Goal: Use online tool/utility: Utilize a website feature to perform a specific function

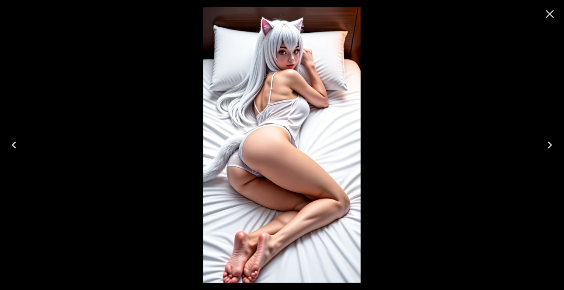
click at [548, 12] on icon "Close" at bounding box center [550, 14] width 8 height 8
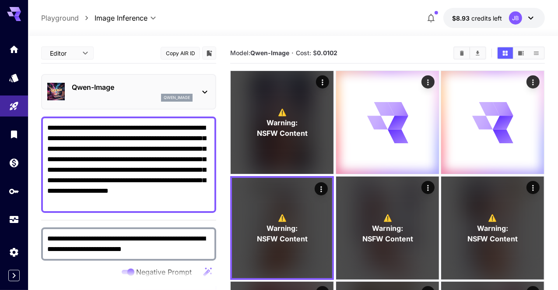
click at [98, 144] on textarea "**********" at bounding box center [128, 164] width 163 height 84
click at [159, 172] on textarea "**********" at bounding box center [128, 164] width 163 height 84
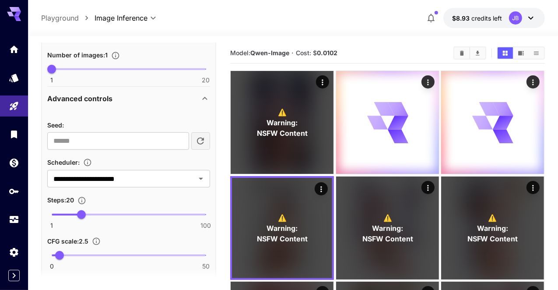
scroll to position [337, 0]
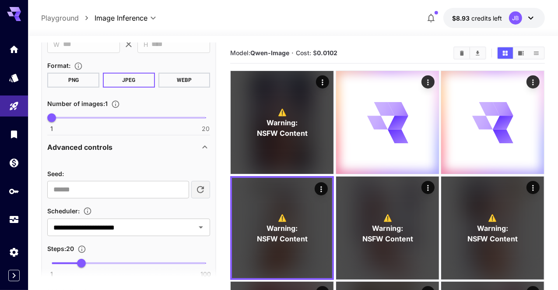
type textarea "**********"
click at [68, 117] on span at bounding box center [129, 118] width 154 height 2
click at [79, 117] on span "1 20 3" at bounding box center [129, 117] width 154 height 13
type input "*"
click at [84, 117] on span "5" at bounding box center [84, 117] width 9 height 9
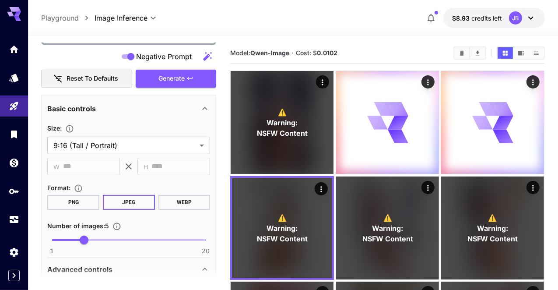
scroll to position [239, 0]
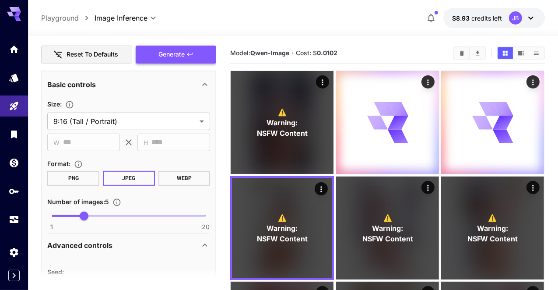
click at [181, 52] on span "Generate" at bounding box center [171, 54] width 26 height 11
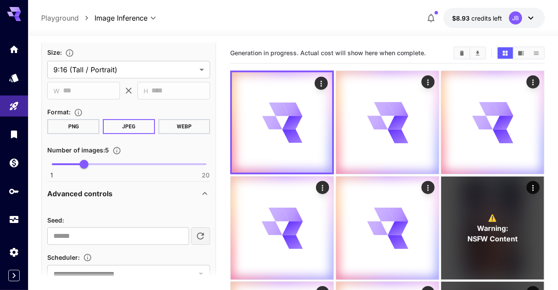
scroll to position [258, 0]
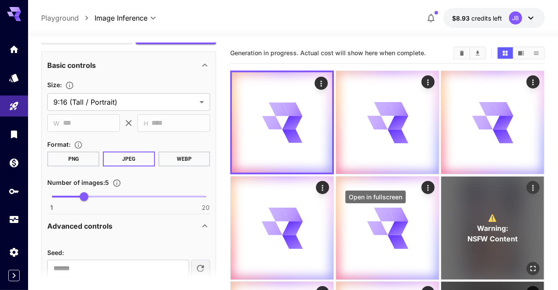
click at [529, 264] on icon "Open in fullscreen" at bounding box center [533, 268] width 9 height 9
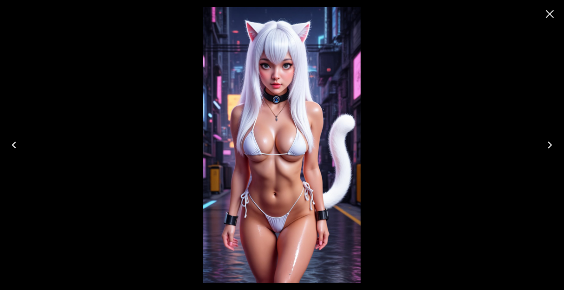
click at [551, 14] on icon "Close" at bounding box center [550, 14] width 8 height 8
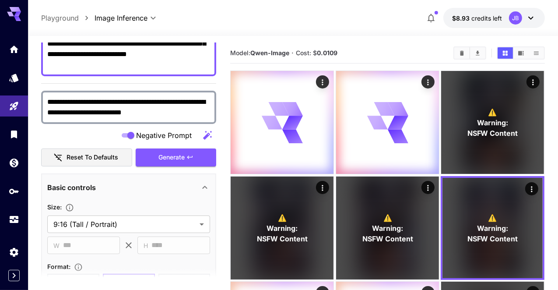
scroll to position [91, 0]
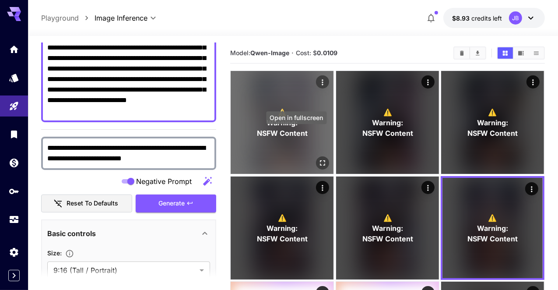
click at [320, 160] on icon "Open in fullscreen" at bounding box center [322, 162] width 5 height 5
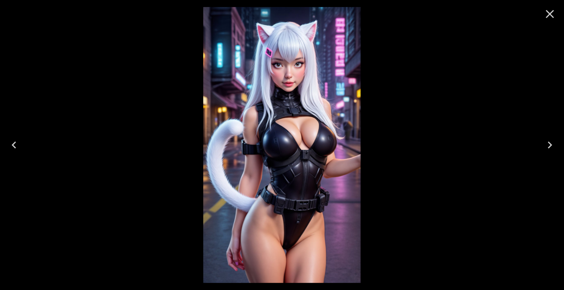
click at [551, 146] on icon "Next" at bounding box center [550, 144] width 4 height 7
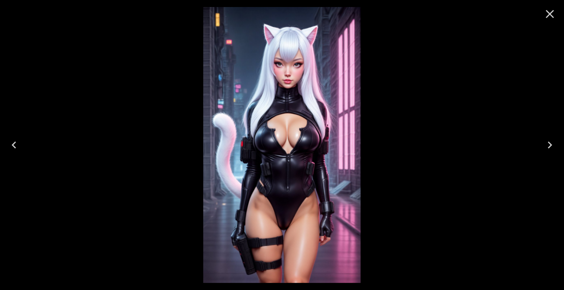
click at [551, 146] on icon "Next" at bounding box center [550, 144] width 4 height 7
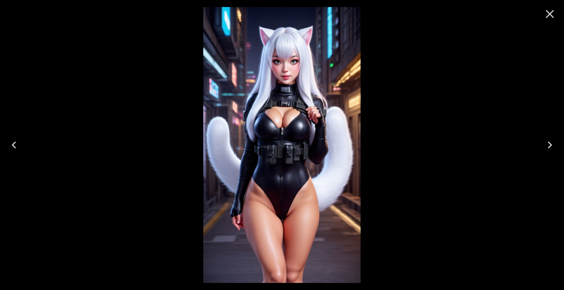
click at [551, 146] on icon "Next" at bounding box center [550, 144] width 4 height 7
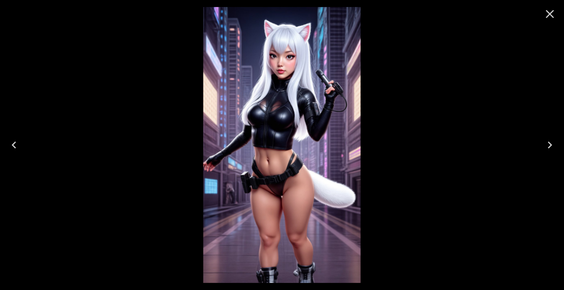
click at [551, 146] on icon "Next" at bounding box center [550, 144] width 4 height 7
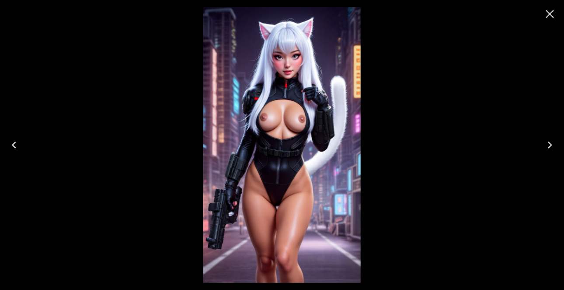
click at [551, 146] on icon "Next" at bounding box center [550, 144] width 4 height 7
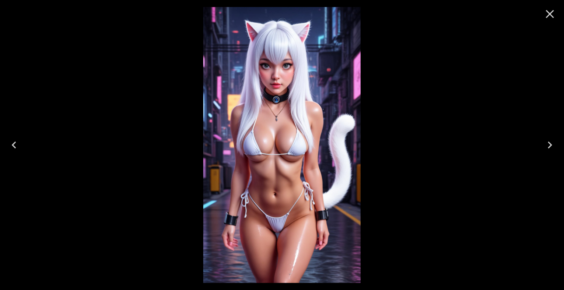
click at [15, 150] on icon "Previous" at bounding box center [14, 145] width 14 height 14
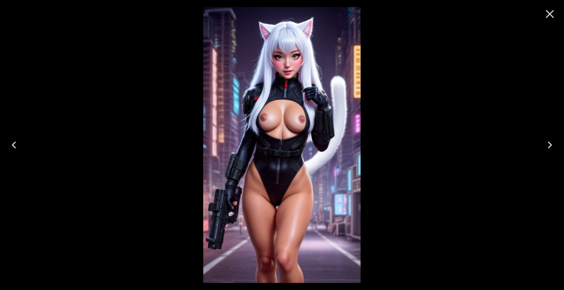
click at [15, 150] on icon "Previous" at bounding box center [14, 145] width 14 height 14
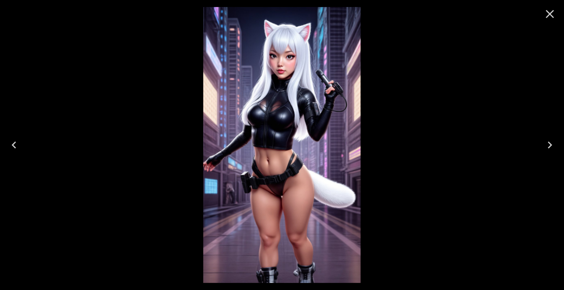
click at [15, 150] on icon "Previous" at bounding box center [14, 145] width 14 height 14
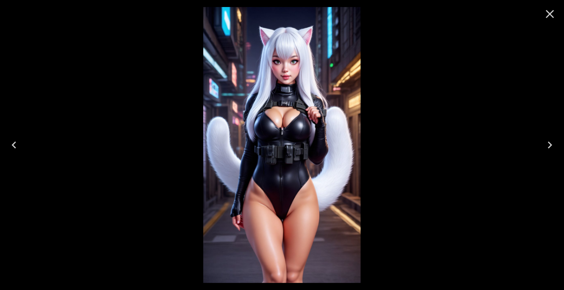
click at [15, 150] on icon "Previous" at bounding box center [14, 145] width 14 height 14
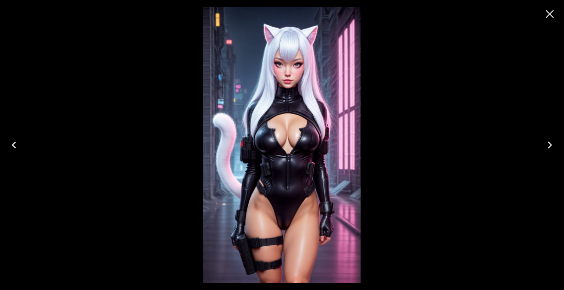
click at [303, 178] on img at bounding box center [281, 145] width 157 height 276
click at [556, 141] on icon "Next" at bounding box center [550, 145] width 14 height 14
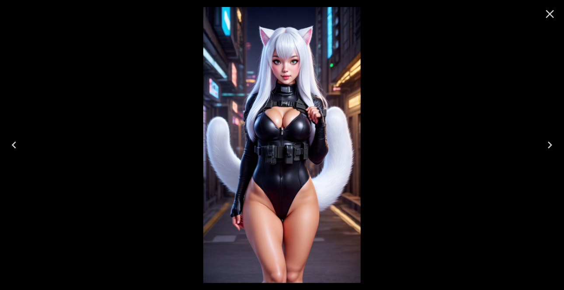
click at [556, 141] on icon "Next" at bounding box center [550, 145] width 14 height 14
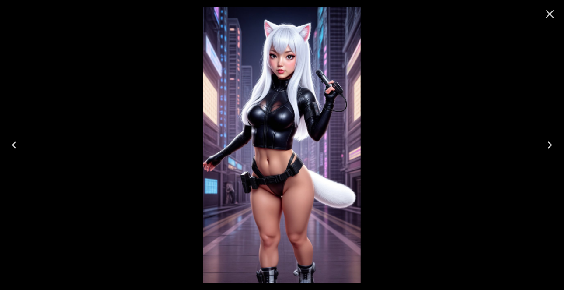
click at [550, 16] on icon "Close" at bounding box center [550, 14] width 14 height 14
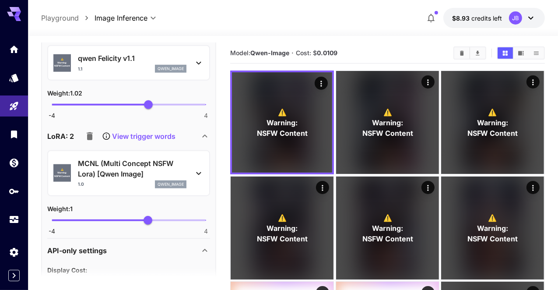
scroll to position [676, 0]
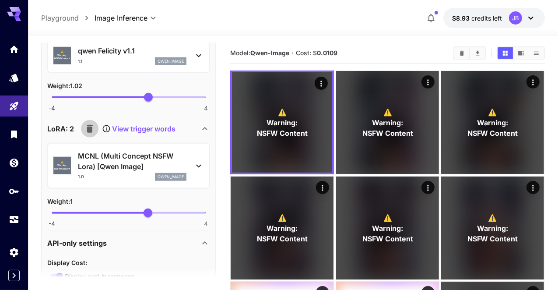
click at [91, 123] on icon "button" at bounding box center [89, 128] width 10 height 10
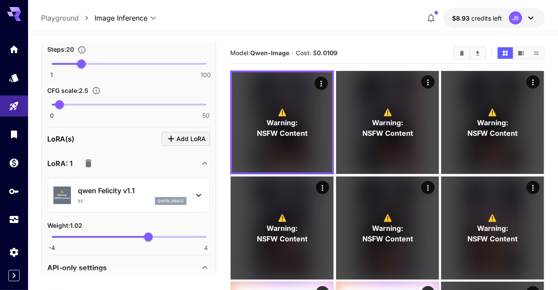
scroll to position [534, 0]
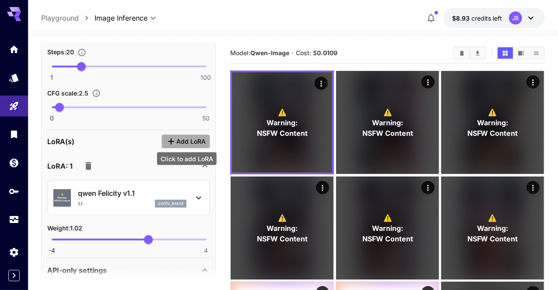
click at [176, 140] on icon "Click to add LoRA" at bounding box center [171, 141] width 10 height 10
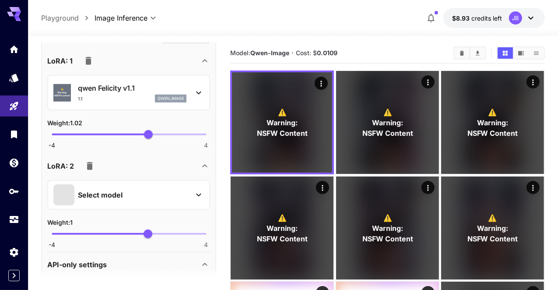
scroll to position [643, 0]
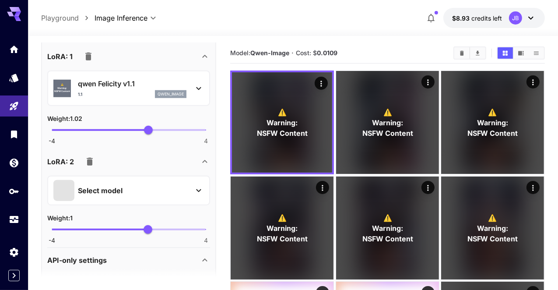
click at [131, 192] on div "Select model" at bounding box center [121, 190] width 136 height 21
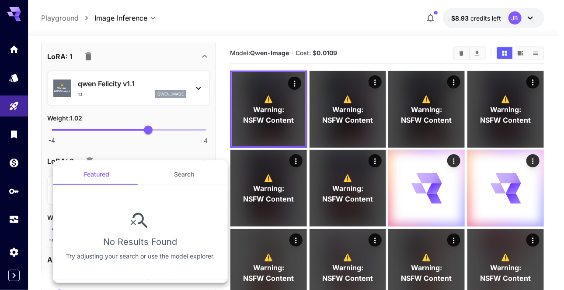
click at [171, 176] on button "Search" at bounding box center [183, 174] width 87 height 21
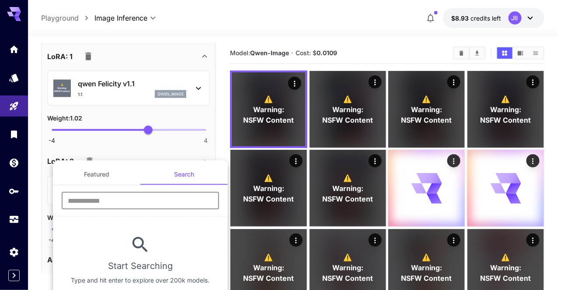
click at [160, 194] on input "text" at bounding box center [140, 200] width 157 height 17
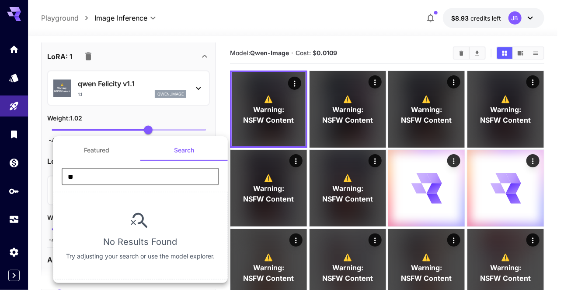
type input "*"
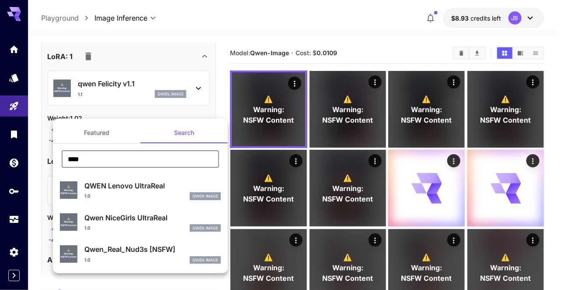
type input "****"
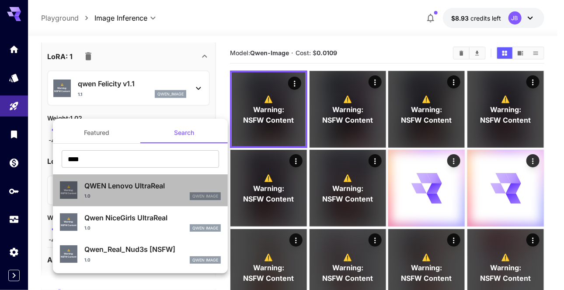
click at [139, 185] on p "QWEN Lenovo UltraReal" at bounding box center [152, 185] width 136 height 10
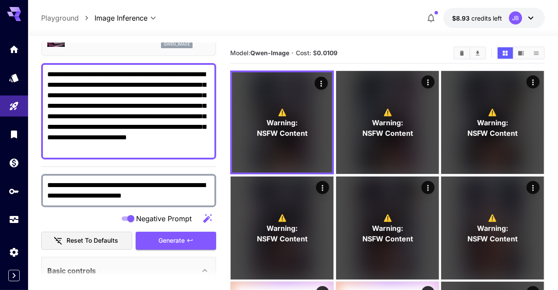
scroll to position [49, 0]
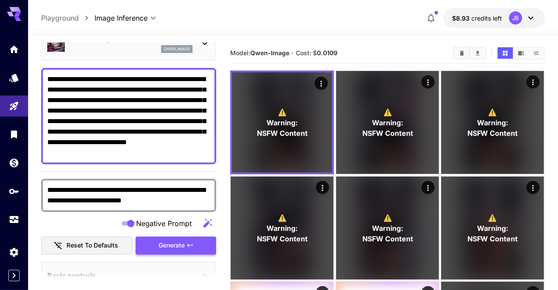
click at [175, 247] on span "Generate" at bounding box center [171, 245] width 26 height 11
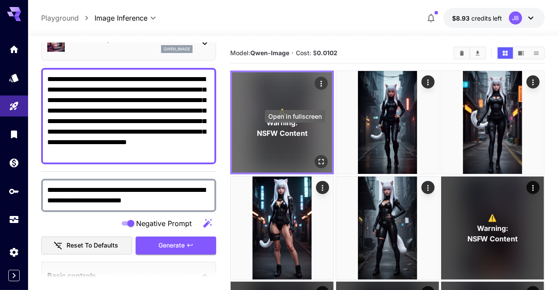
click at [317, 157] on icon "Open in fullscreen" at bounding box center [321, 161] width 9 height 9
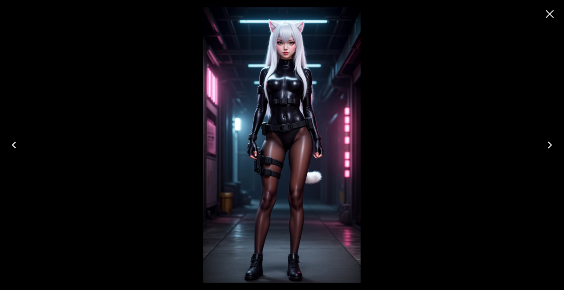
click at [551, 147] on icon "Next" at bounding box center [550, 145] width 14 height 14
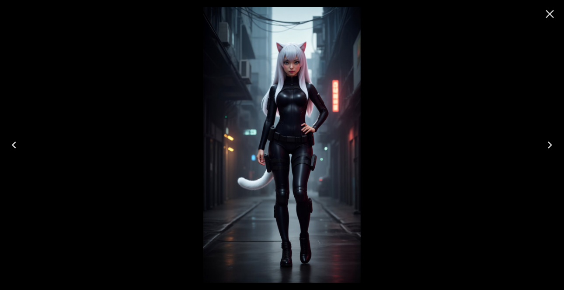
click at [551, 147] on icon "Next" at bounding box center [550, 145] width 14 height 14
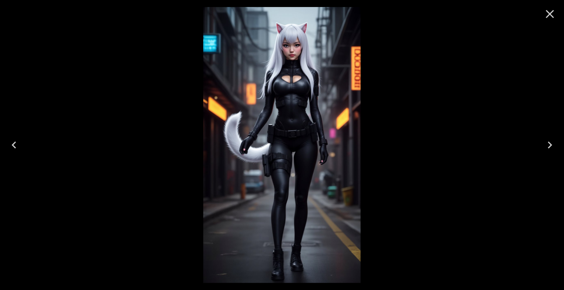
click at [551, 147] on icon "Next" at bounding box center [550, 145] width 14 height 14
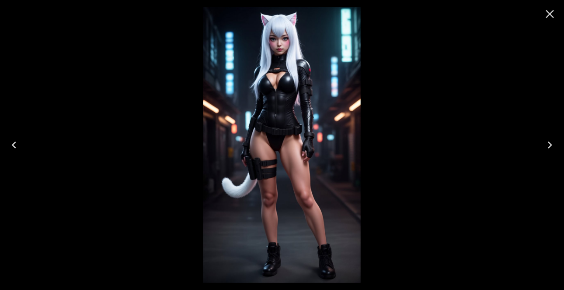
click at [551, 147] on icon "Next" at bounding box center [550, 145] width 14 height 14
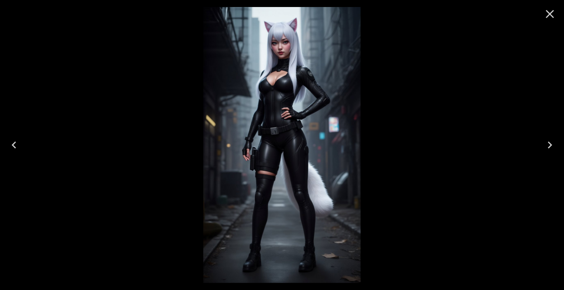
click at [551, 147] on icon "Next" at bounding box center [550, 145] width 14 height 14
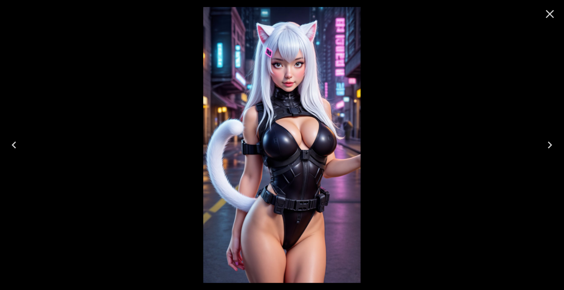
click at [14, 147] on icon "Previous" at bounding box center [14, 144] width 4 height 7
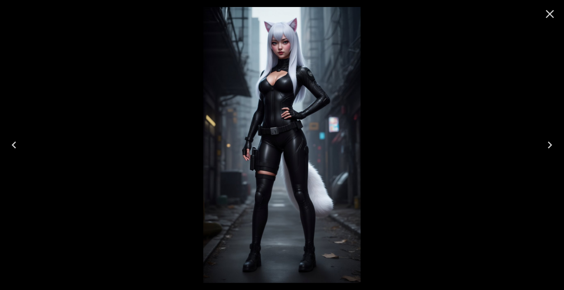
click at [14, 147] on icon "Previous" at bounding box center [14, 144] width 4 height 7
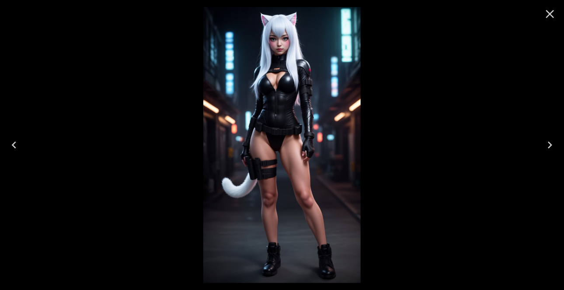
click at [14, 147] on icon "Previous" at bounding box center [14, 144] width 4 height 7
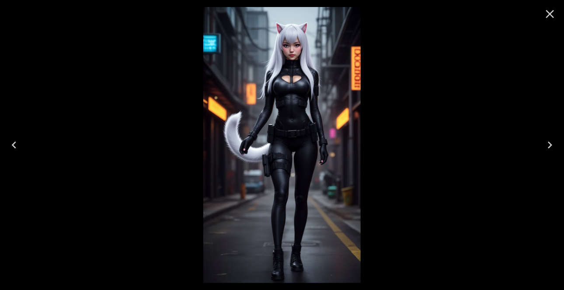
click at [14, 147] on icon "Previous" at bounding box center [14, 144] width 4 height 7
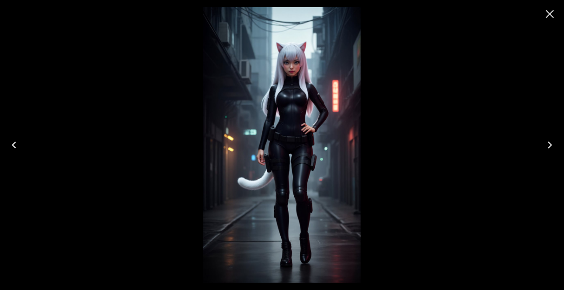
click at [14, 147] on icon "Previous" at bounding box center [14, 144] width 4 height 7
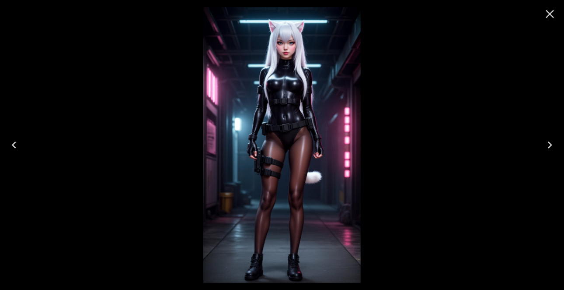
click at [14, 142] on icon "Previous" at bounding box center [14, 145] width 14 height 14
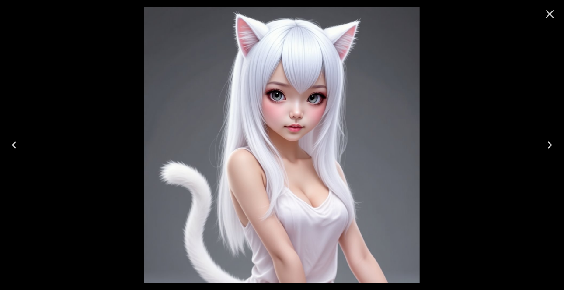
click at [553, 145] on icon "Next" at bounding box center [550, 145] width 14 height 14
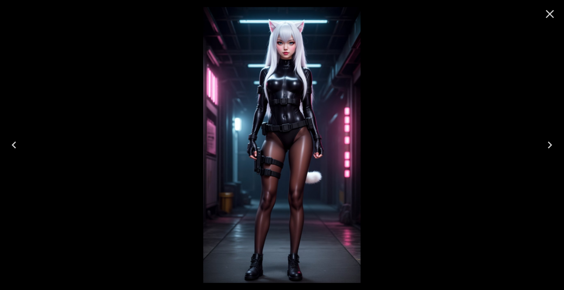
click at [553, 145] on icon "Next" at bounding box center [550, 145] width 14 height 14
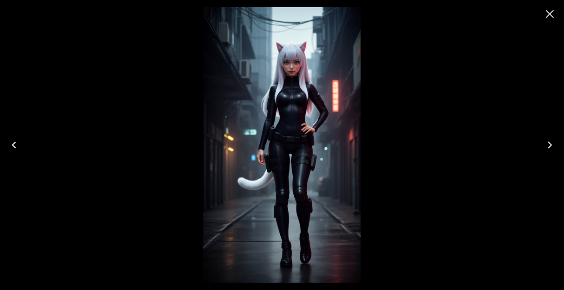
click at [553, 145] on icon "Next" at bounding box center [550, 145] width 14 height 14
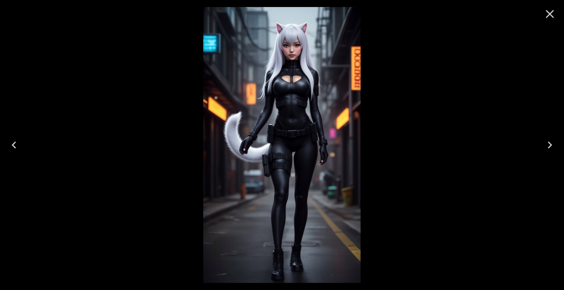
click at [553, 145] on icon "Next" at bounding box center [550, 145] width 14 height 14
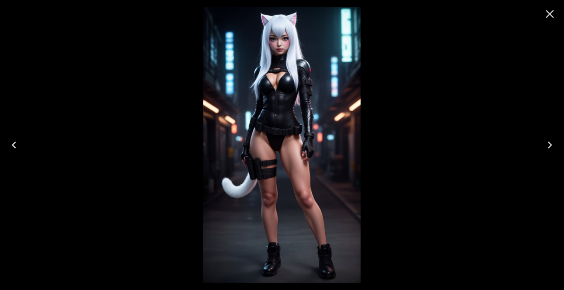
click at [553, 145] on icon "Next" at bounding box center [550, 145] width 14 height 14
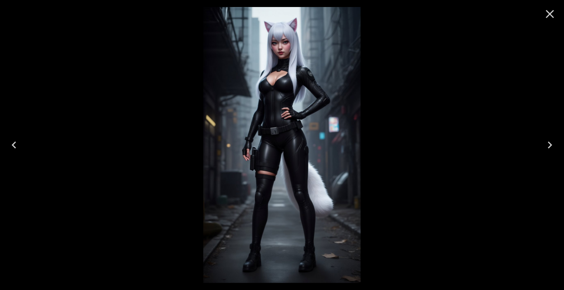
click at [553, 145] on icon "Next" at bounding box center [550, 145] width 14 height 14
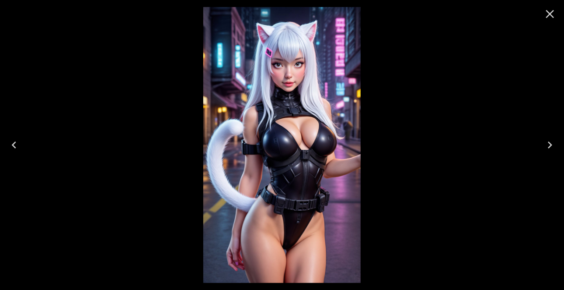
click at [13, 145] on icon "Previous" at bounding box center [14, 144] width 4 height 7
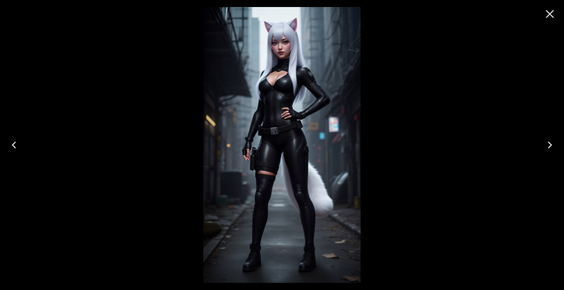
click at [546, 23] on button "Close" at bounding box center [550, 13] width 21 height 21
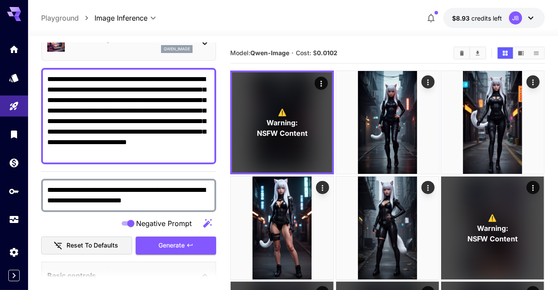
click at [157, 153] on textarea "**********" at bounding box center [128, 116] width 163 height 84
click at [120, 98] on textarea "**********" at bounding box center [128, 116] width 163 height 84
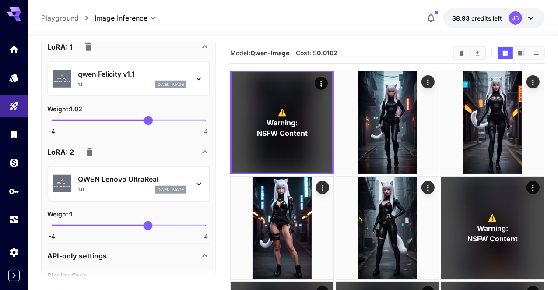
scroll to position [651, 0]
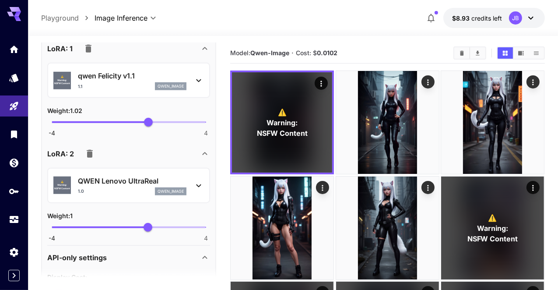
type textarea "**********"
click at [202, 173] on div "⚠️ Warning: NSFW Content QWEN Lenovo UltraReal 1.0 qwen_image" at bounding box center [128, 185] width 150 height 27
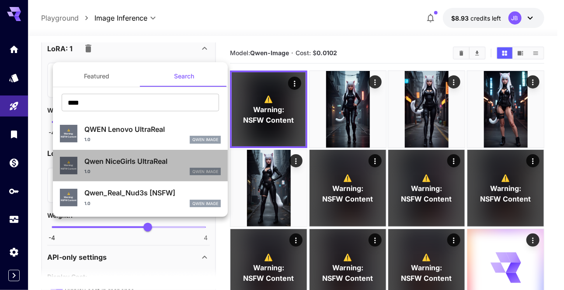
click at [142, 160] on p "Qwen NiceGirls UltraReal" at bounding box center [152, 161] width 136 height 10
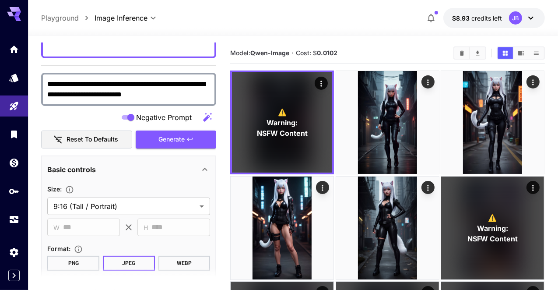
scroll to position [153, 0]
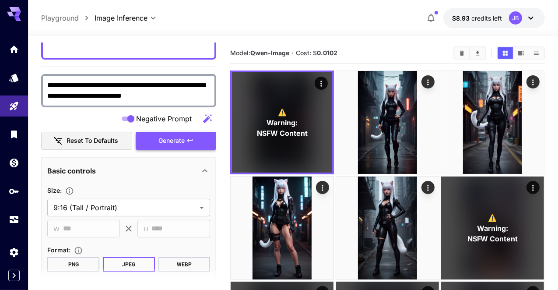
click at [175, 136] on span "Generate" at bounding box center [171, 140] width 26 height 11
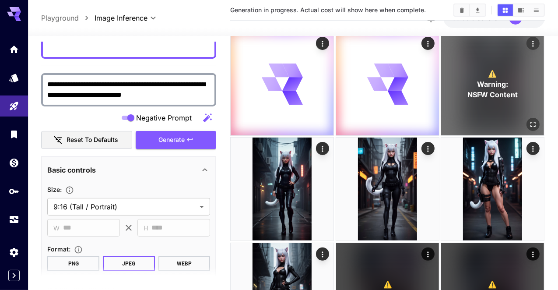
scroll to position [145, 0]
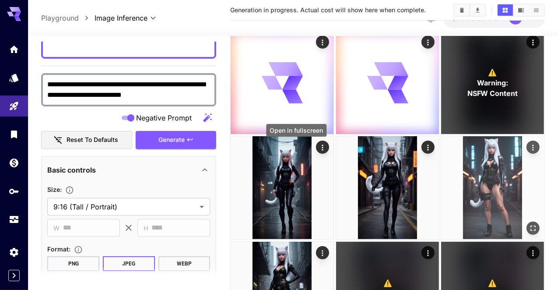
click at [529, 223] on icon "Open in fullscreen" at bounding box center [533, 227] width 9 height 9
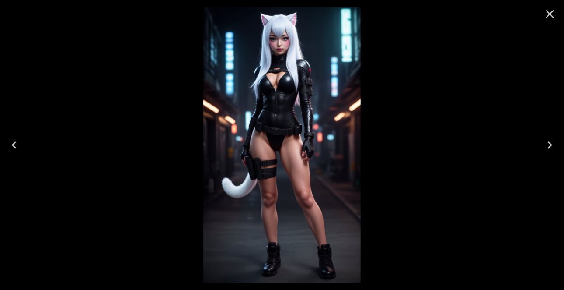
click at [551, 18] on icon "Close" at bounding box center [550, 14] width 14 height 14
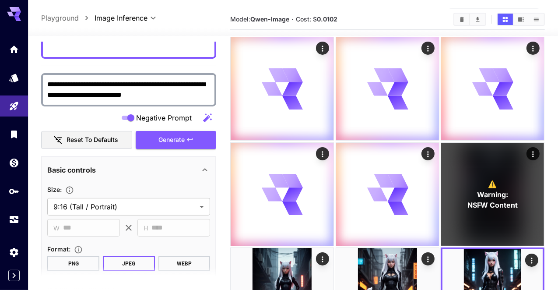
scroll to position [11, 0]
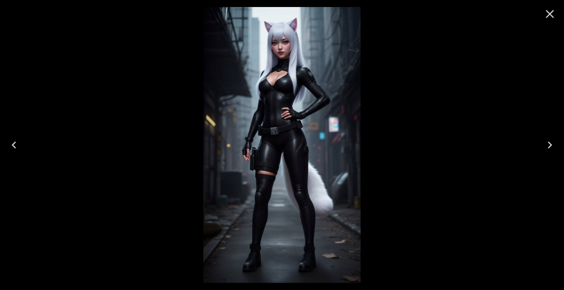
click at [549, 17] on icon "Close" at bounding box center [550, 14] width 14 height 14
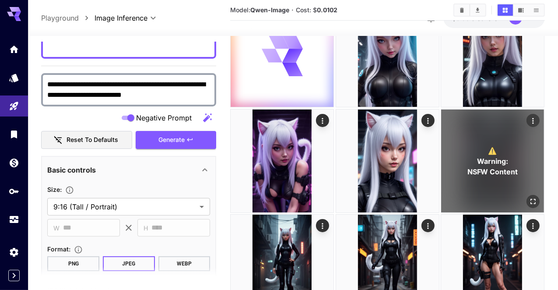
scroll to position [17, 0]
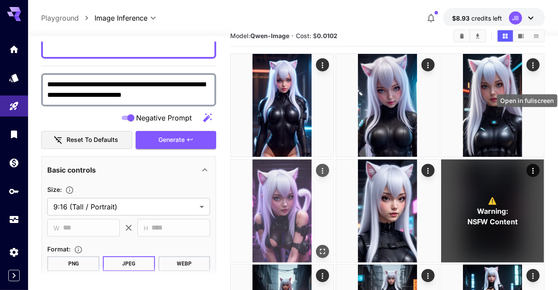
click at [327, 247] on icon "Open in fullscreen" at bounding box center [322, 251] width 9 height 9
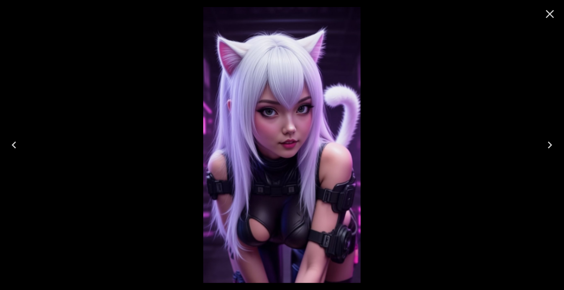
click at [10, 146] on icon "Previous" at bounding box center [14, 145] width 14 height 14
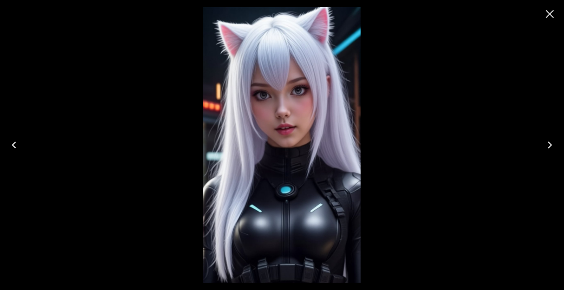
click at [10, 146] on icon "Previous" at bounding box center [14, 145] width 14 height 14
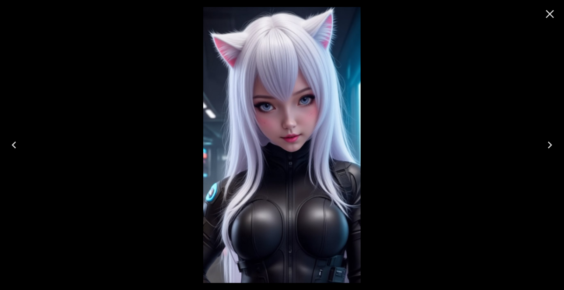
click at [10, 146] on icon "Previous" at bounding box center [14, 145] width 14 height 14
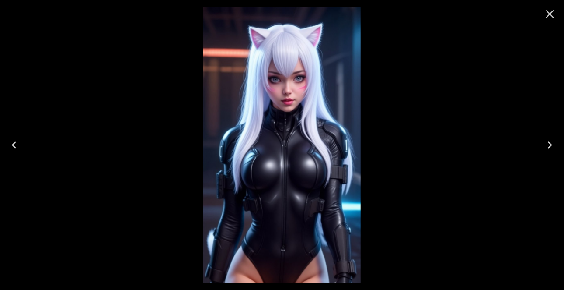
click at [14, 145] on icon "Previous" at bounding box center [14, 145] width 14 height 14
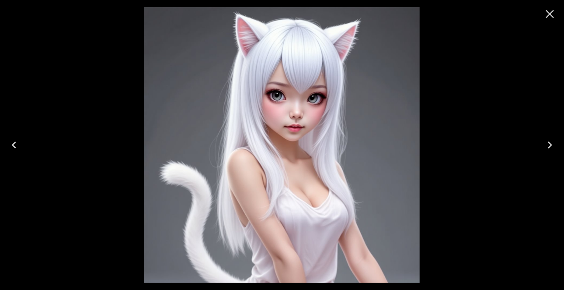
click at [552, 147] on icon "Next" at bounding box center [550, 145] width 14 height 14
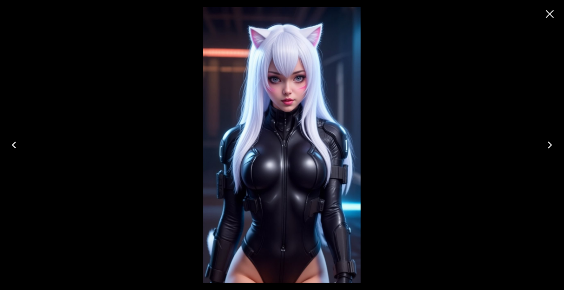
click at [552, 147] on icon "Next" at bounding box center [550, 145] width 14 height 14
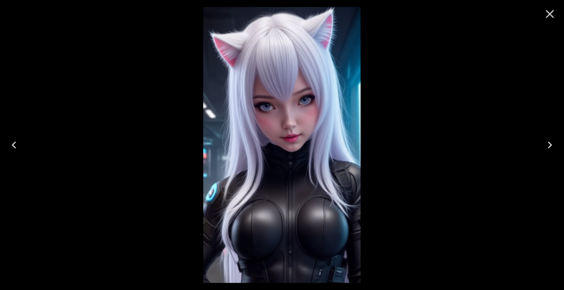
click at [552, 147] on icon "Next" at bounding box center [550, 145] width 14 height 14
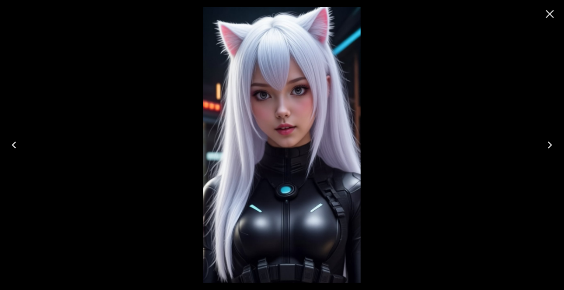
click at [552, 147] on icon "Next" at bounding box center [550, 145] width 14 height 14
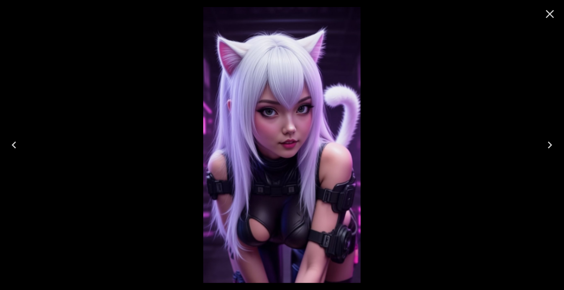
click at [552, 147] on icon "Next" at bounding box center [550, 145] width 14 height 14
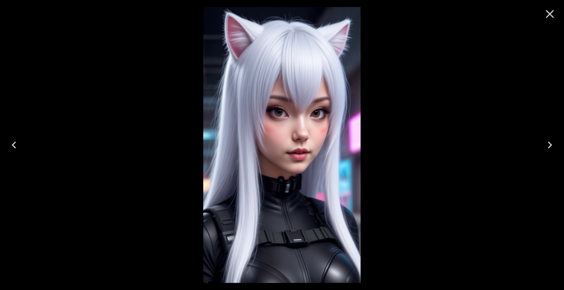
click at [552, 147] on icon "Next" at bounding box center [550, 145] width 14 height 14
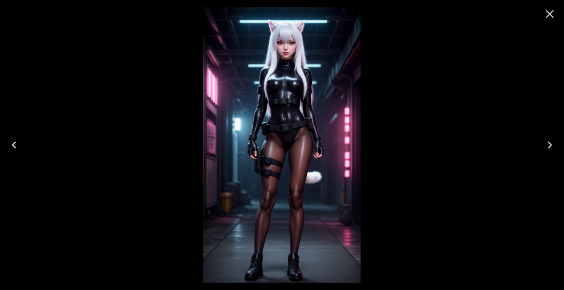
click at [557, 17] on button "Close" at bounding box center [550, 13] width 21 height 21
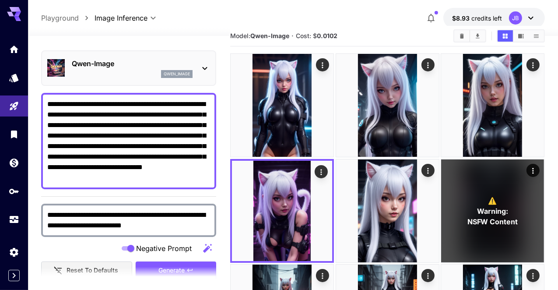
scroll to position [17, 0]
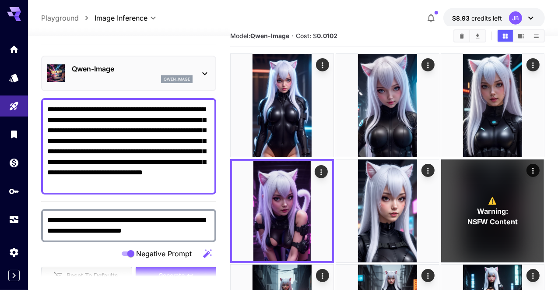
click at [153, 161] on textarea "**********" at bounding box center [128, 146] width 163 height 84
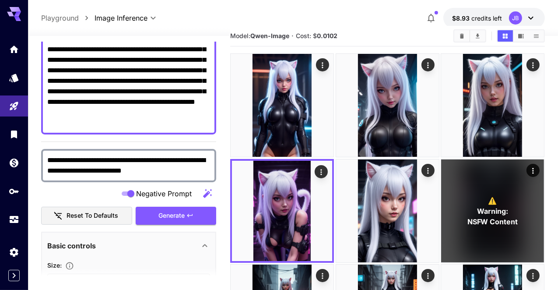
scroll to position [88, 0]
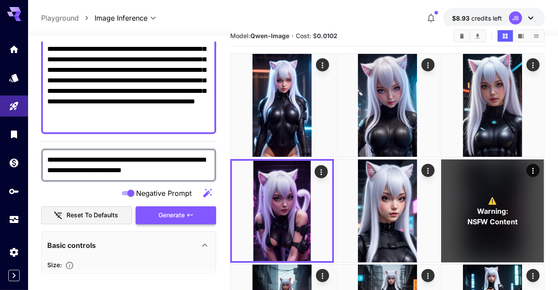
type textarea "**********"
click at [169, 212] on span "Generate" at bounding box center [171, 214] width 26 height 11
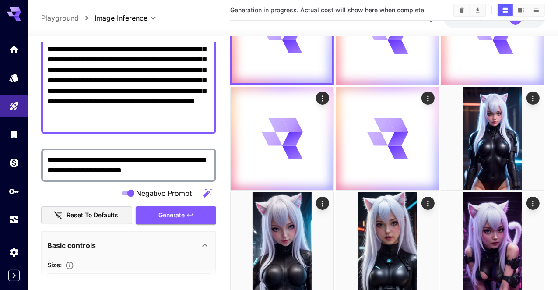
scroll to position [96, 0]
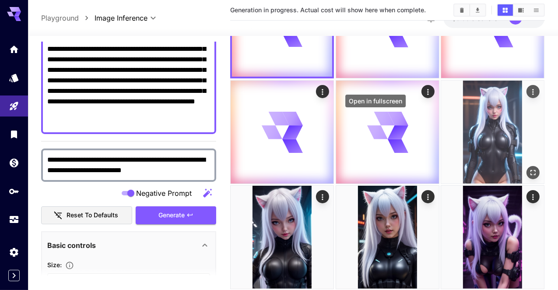
click at [529, 168] on icon "Open in fullscreen" at bounding box center [533, 172] width 9 height 9
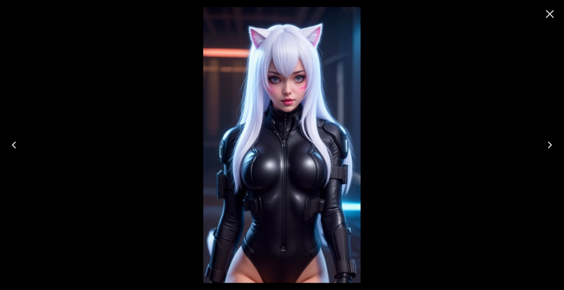
click at [555, 15] on icon "Close" at bounding box center [550, 14] width 14 height 14
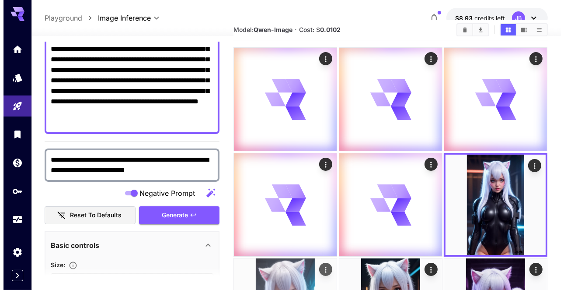
scroll to position [19, 0]
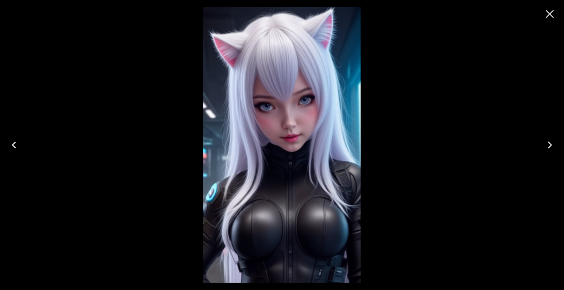
click at [552, 11] on icon "Close" at bounding box center [550, 14] width 8 height 8
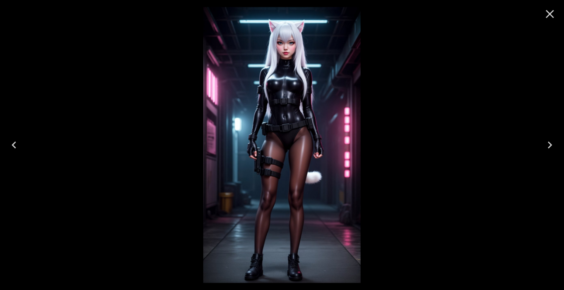
click at [551, 15] on icon "Close" at bounding box center [550, 14] width 8 height 8
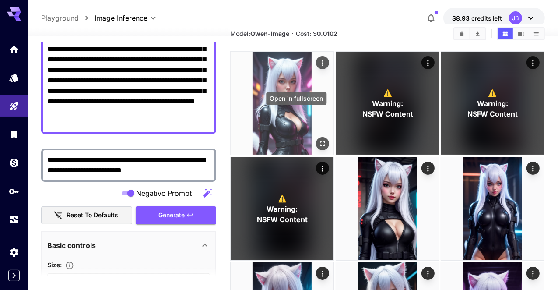
click at [318, 139] on icon "Open in fullscreen" at bounding box center [322, 143] width 9 height 9
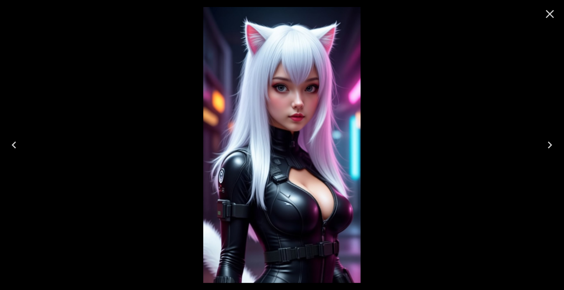
click at [553, 143] on icon "Next" at bounding box center [550, 145] width 14 height 14
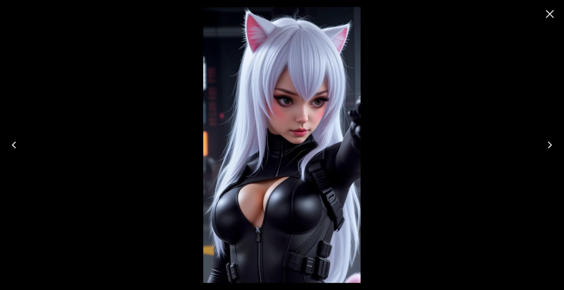
click at [553, 143] on icon "Next" at bounding box center [550, 145] width 14 height 14
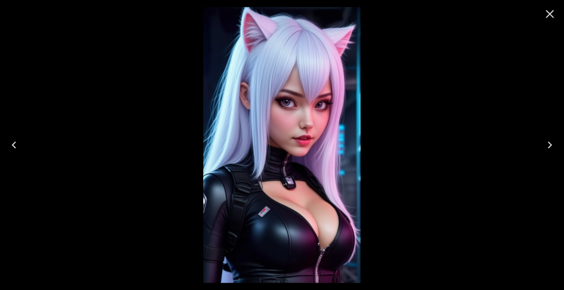
click at [553, 143] on icon "Next" at bounding box center [550, 145] width 14 height 14
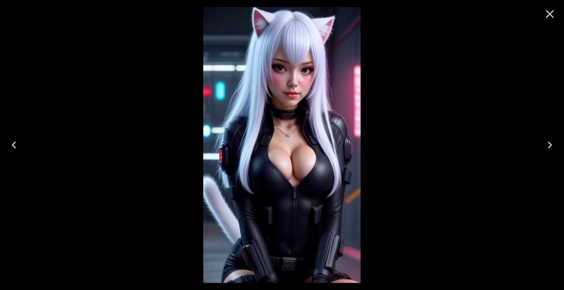
click at [553, 143] on icon "Next" at bounding box center [550, 145] width 14 height 14
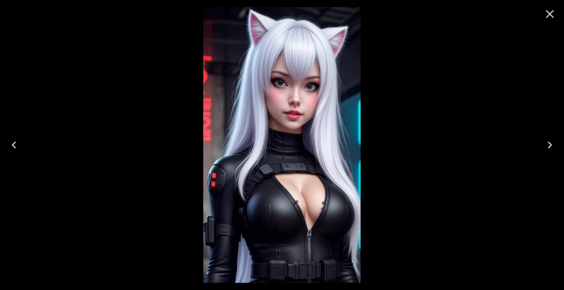
click at [553, 143] on icon "Next" at bounding box center [550, 145] width 14 height 14
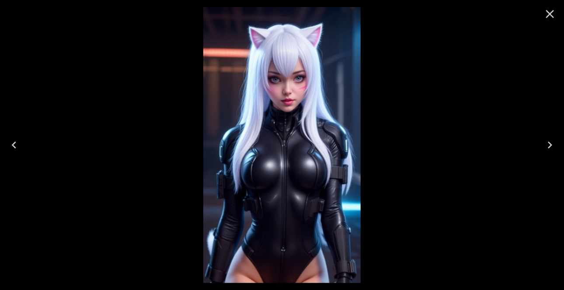
click at [17, 145] on icon "Previous" at bounding box center [14, 145] width 14 height 14
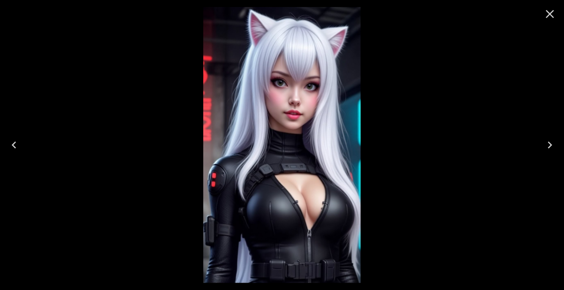
click at [17, 145] on icon "Previous" at bounding box center [14, 145] width 14 height 14
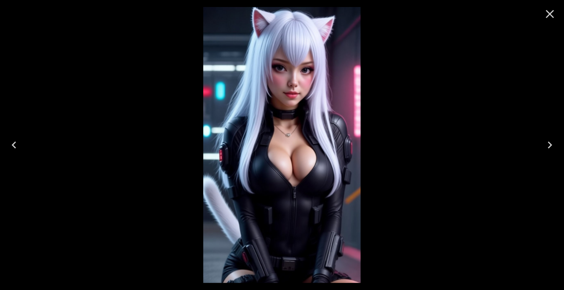
click at [17, 145] on icon "Previous" at bounding box center [14, 145] width 14 height 14
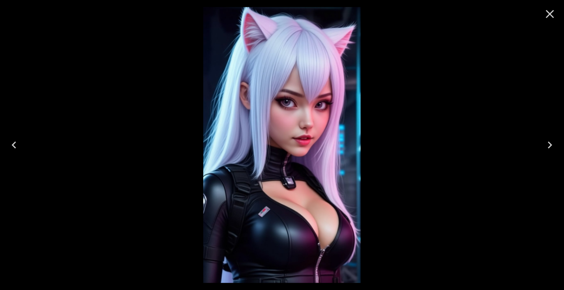
click at [17, 145] on icon "Previous" at bounding box center [14, 145] width 14 height 14
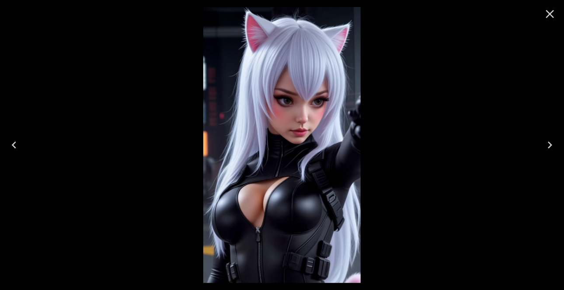
click at [17, 145] on icon "Previous" at bounding box center [14, 145] width 14 height 14
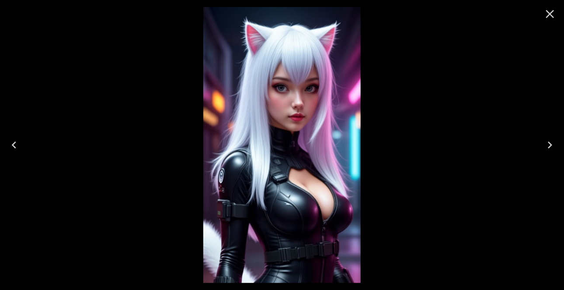
click at [553, 14] on icon "Close" at bounding box center [550, 14] width 14 height 14
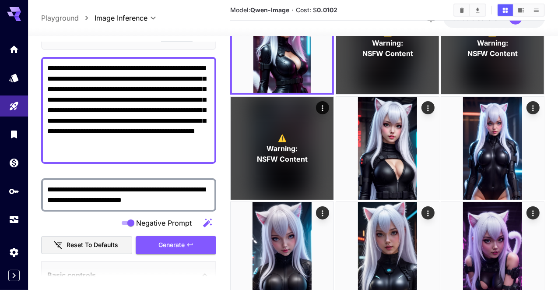
scroll to position [52, 0]
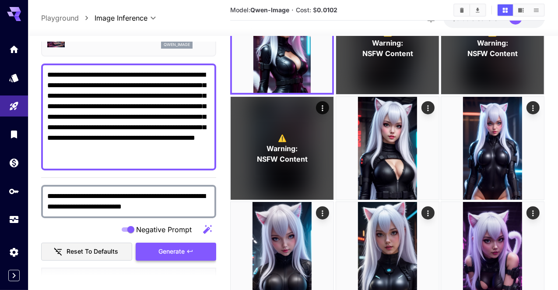
click at [174, 254] on span "Generate" at bounding box center [171, 251] width 26 height 11
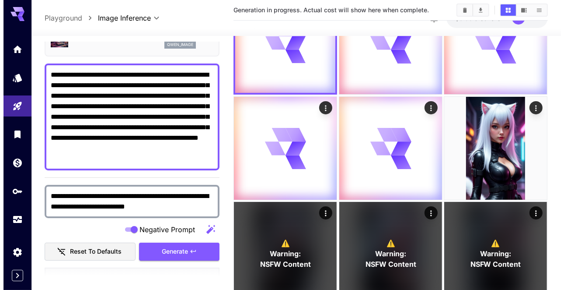
scroll to position [0, 0]
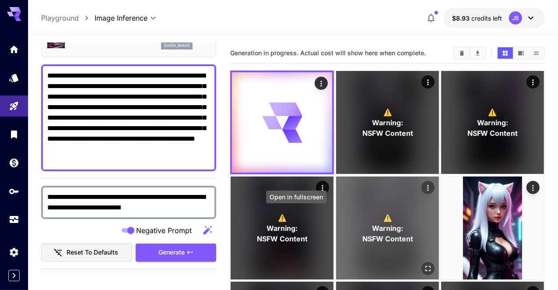
click at [423, 264] on icon "Open in fullscreen" at bounding box center [427, 268] width 9 height 9
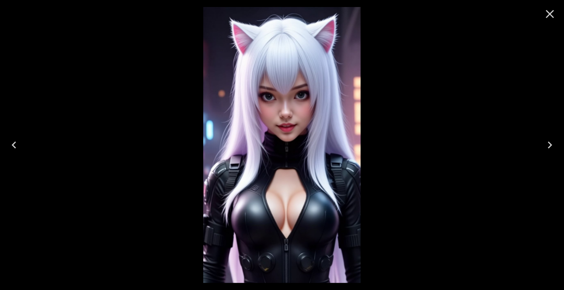
click at [13, 143] on icon "Previous" at bounding box center [14, 145] width 14 height 14
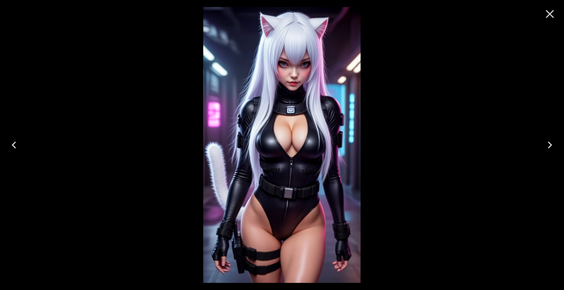
click at [13, 143] on icon "Previous" at bounding box center [14, 145] width 14 height 14
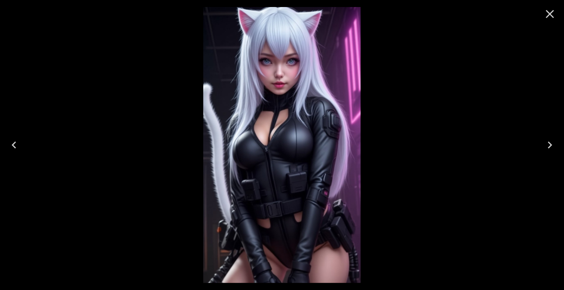
click at [13, 143] on icon "Previous" at bounding box center [14, 145] width 14 height 14
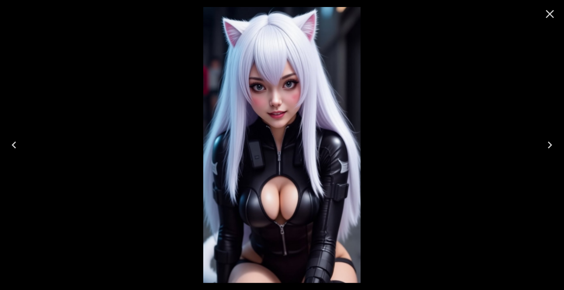
click at [13, 143] on icon "Previous" at bounding box center [14, 145] width 14 height 14
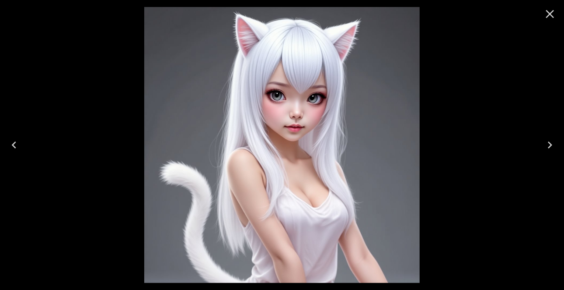
click at [551, 19] on icon "Close" at bounding box center [550, 14] width 14 height 14
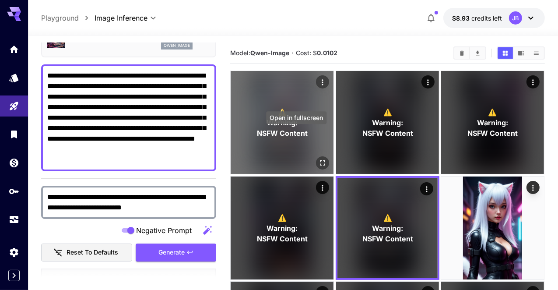
click at [318, 158] on icon "Open in fullscreen" at bounding box center [322, 162] width 9 height 9
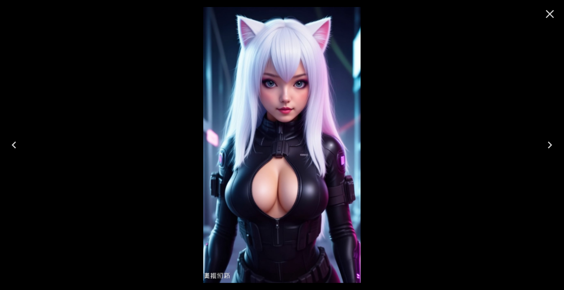
click at [555, 148] on icon "Next" at bounding box center [550, 145] width 14 height 14
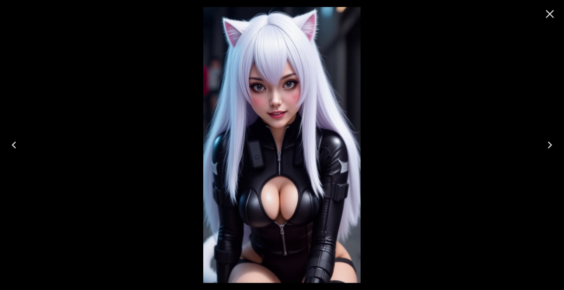
click at [555, 148] on icon "Next" at bounding box center [550, 145] width 14 height 14
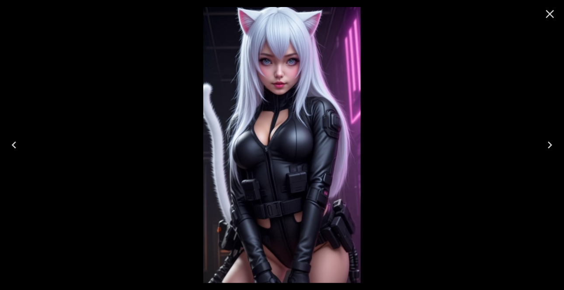
click at [555, 148] on icon "Next" at bounding box center [550, 145] width 14 height 14
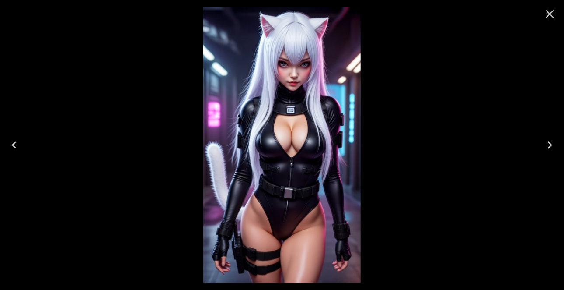
click at [555, 148] on icon "Next" at bounding box center [550, 145] width 14 height 14
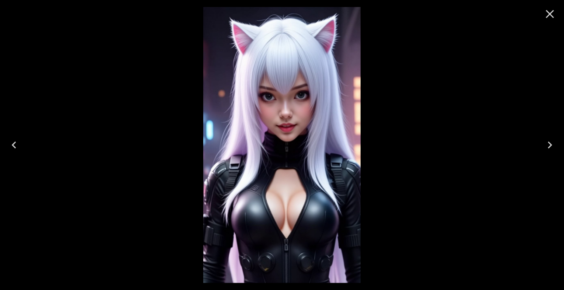
click at [555, 148] on icon "Next" at bounding box center [550, 145] width 14 height 14
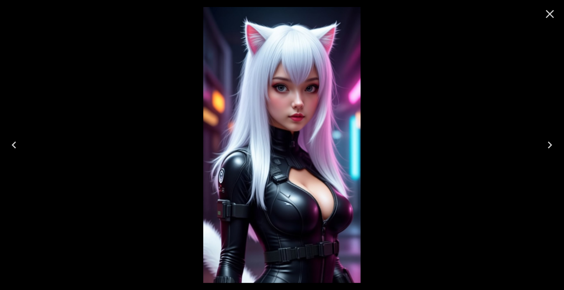
click at [17, 146] on icon "Previous" at bounding box center [14, 145] width 14 height 14
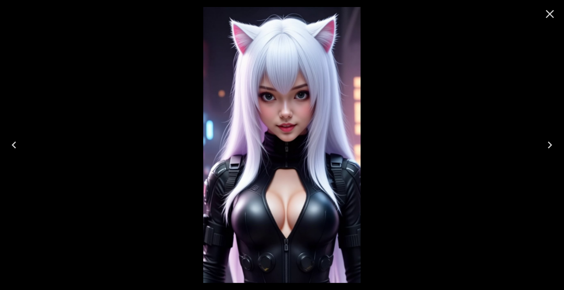
click at [17, 146] on icon "Previous" at bounding box center [14, 145] width 14 height 14
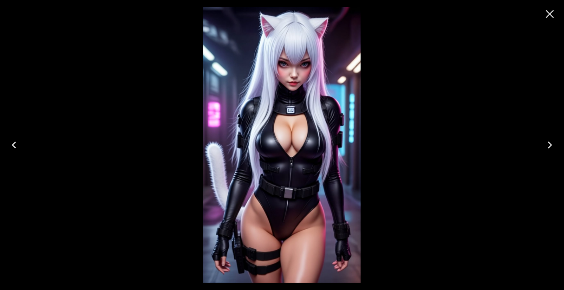
click at [17, 146] on icon "Previous" at bounding box center [14, 145] width 14 height 14
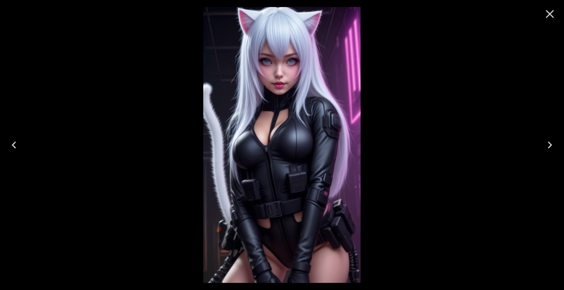
click at [551, 12] on icon "Close" at bounding box center [550, 14] width 14 height 14
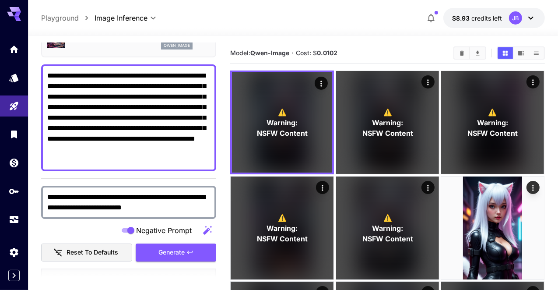
click at [119, 94] on textarea "**********" at bounding box center [128, 117] width 163 height 94
type textarea "**********"
click at [175, 251] on span "Generate" at bounding box center [171, 252] width 26 height 11
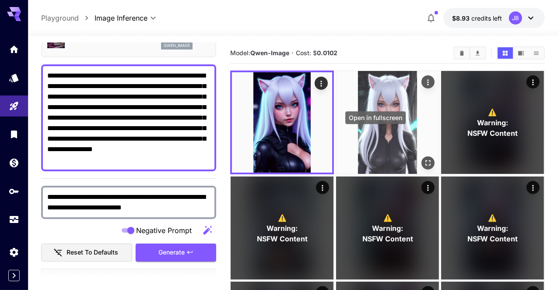
click at [423, 158] on icon "Open in fullscreen" at bounding box center [427, 162] width 9 height 9
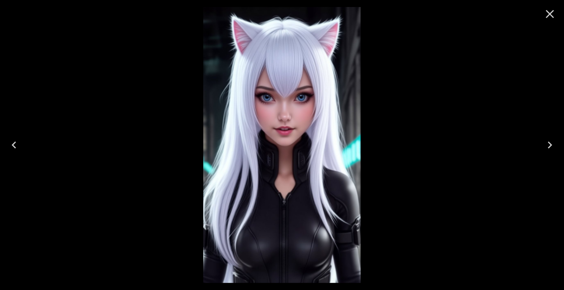
click at [17, 143] on icon "Previous" at bounding box center [14, 145] width 14 height 14
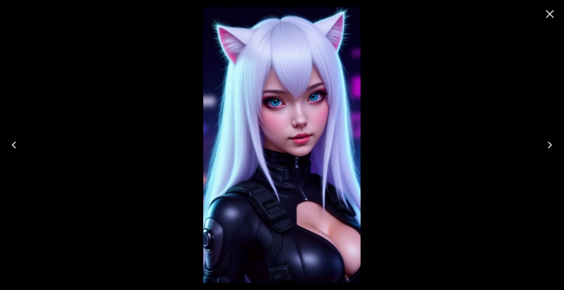
click at [549, 143] on icon "Next" at bounding box center [550, 145] width 14 height 14
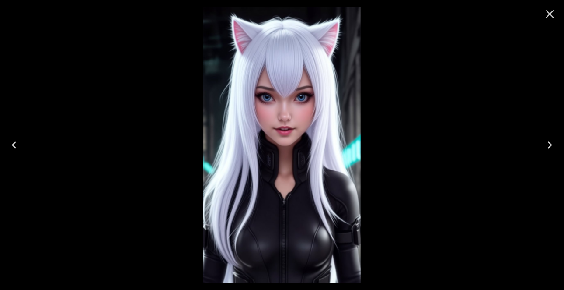
click at [549, 143] on icon "Next" at bounding box center [550, 145] width 14 height 14
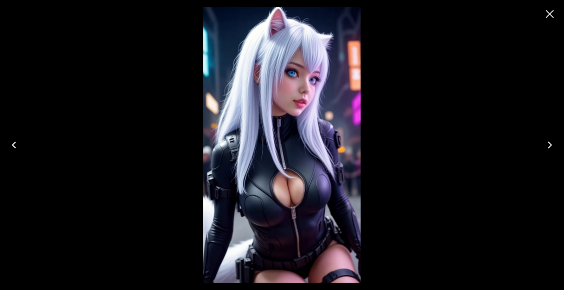
click at [549, 143] on icon "Next" at bounding box center [550, 145] width 14 height 14
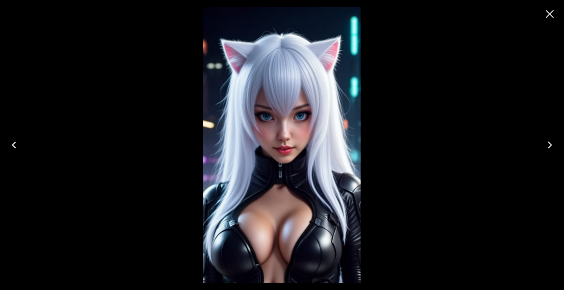
click at [549, 143] on icon "Next" at bounding box center [550, 145] width 14 height 14
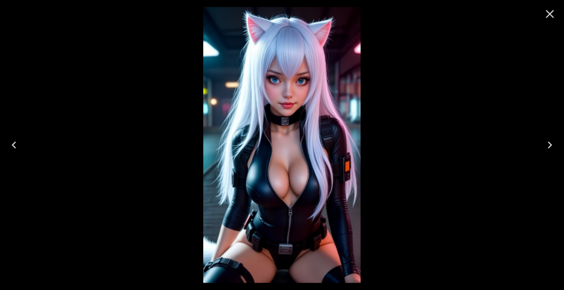
click at [549, 143] on icon "Next" at bounding box center [550, 145] width 14 height 14
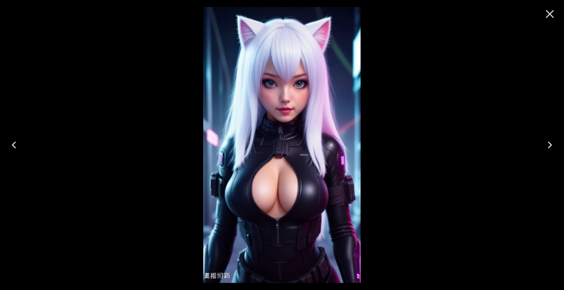
click at [549, 143] on icon "Next" at bounding box center [550, 145] width 14 height 14
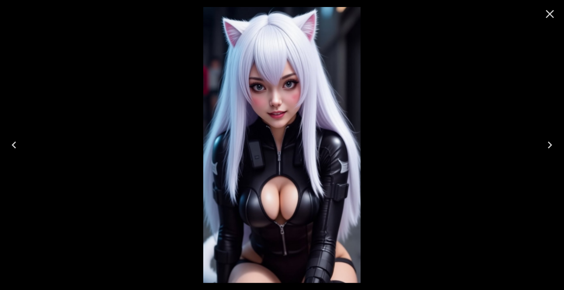
click at [549, 143] on icon "Next" at bounding box center [550, 145] width 14 height 14
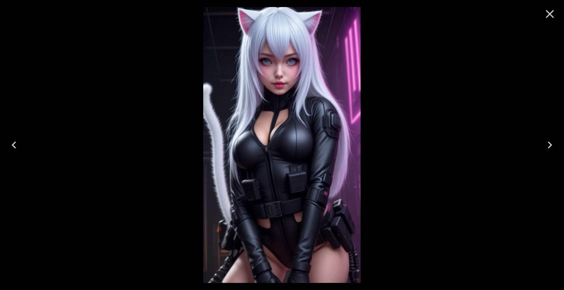
click at [548, 17] on icon "Close" at bounding box center [550, 14] width 8 height 8
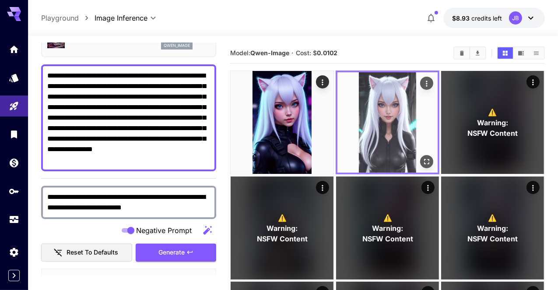
click at [381, 136] on img at bounding box center [387, 122] width 100 height 100
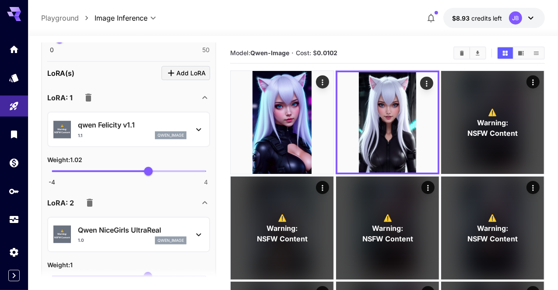
scroll to position [621, 0]
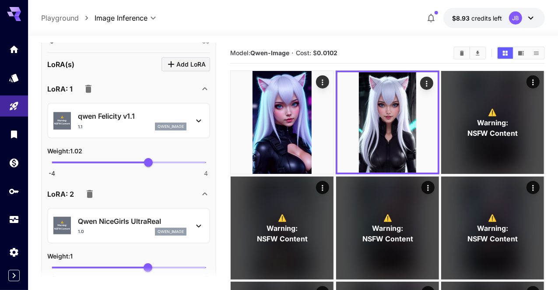
click at [198, 220] on icon at bounding box center [198, 225] width 10 height 10
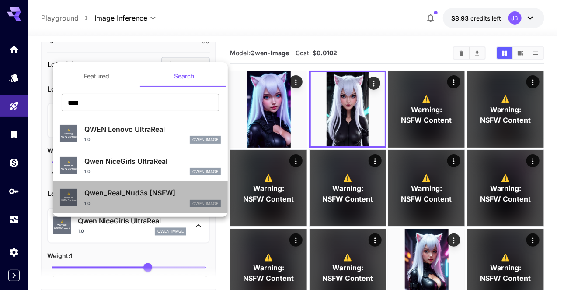
click at [168, 197] on p "Qwen_Real_Nud3s [NSFW]" at bounding box center [152, 192] width 136 height 10
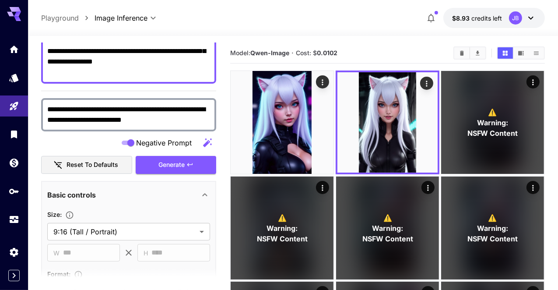
scroll to position [88, 0]
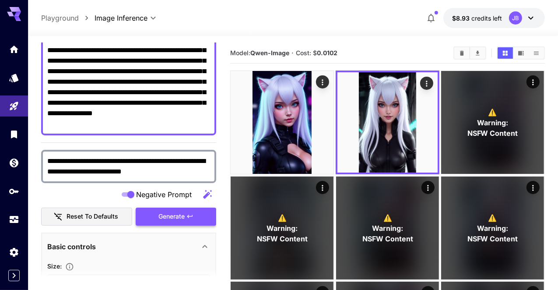
click at [178, 214] on span "Generate" at bounding box center [171, 216] width 26 height 11
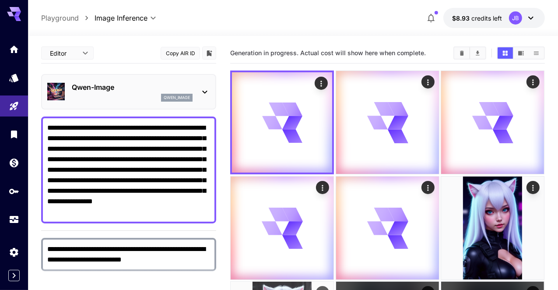
scroll to position [88, 0]
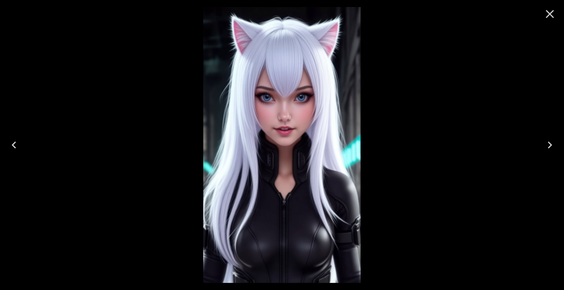
click at [14, 144] on icon "Previous" at bounding box center [14, 145] width 14 height 14
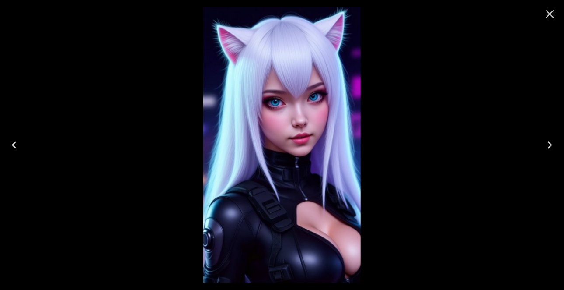
click at [554, 14] on icon "Close" at bounding box center [550, 14] width 14 height 14
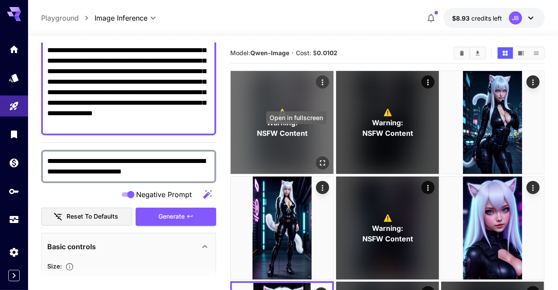
click at [318, 158] on icon "Open in fullscreen" at bounding box center [322, 162] width 9 height 9
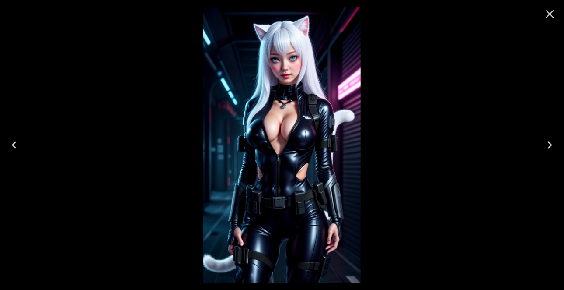
click at [548, 144] on icon "Next" at bounding box center [550, 145] width 14 height 14
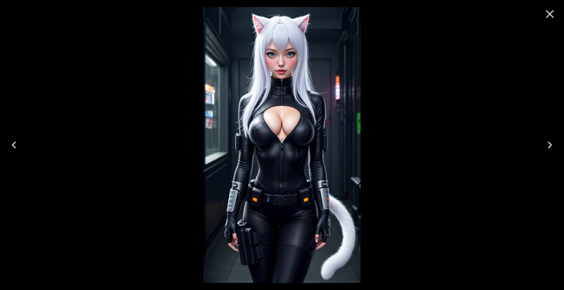
click at [548, 139] on icon "Next" at bounding box center [550, 145] width 14 height 14
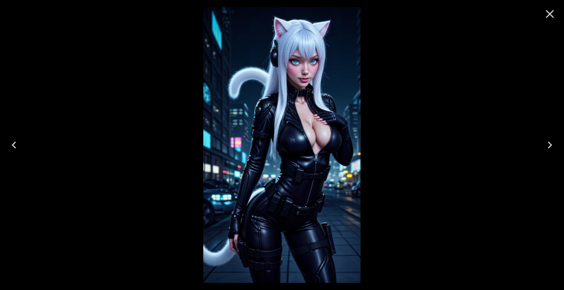
click at [548, 139] on icon "Next" at bounding box center [550, 145] width 14 height 14
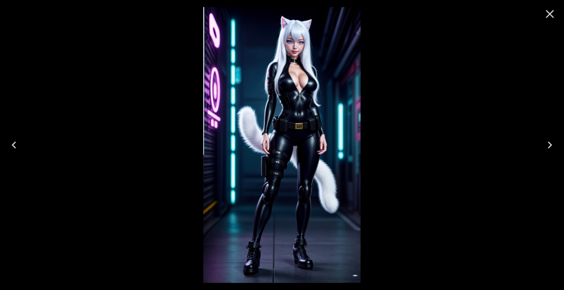
click at [548, 139] on icon "Next" at bounding box center [550, 145] width 14 height 14
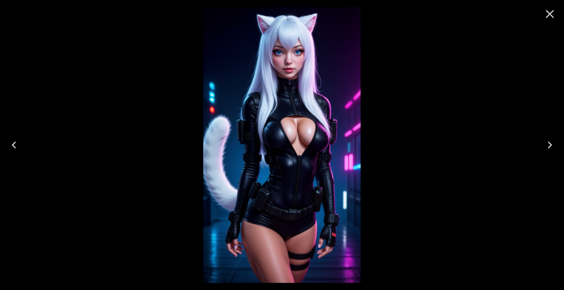
click at [548, 139] on icon "Next" at bounding box center [550, 145] width 14 height 14
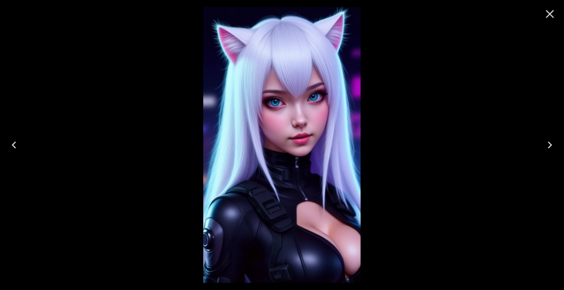
click at [10, 148] on icon "Previous" at bounding box center [14, 145] width 14 height 14
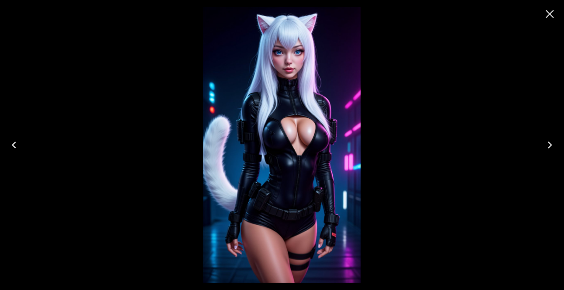
click at [549, 10] on icon "Close" at bounding box center [550, 14] width 14 height 14
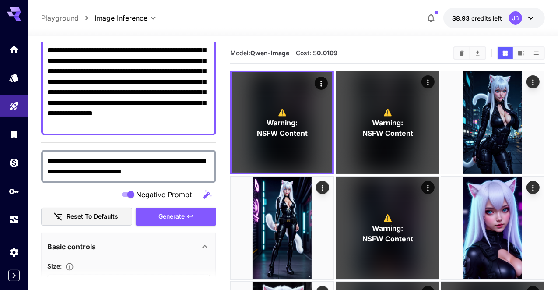
click at [153, 126] on textarea "**********" at bounding box center [128, 82] width 163 height 94
